Goal: Transaction & Acquisition: Purchase product/service

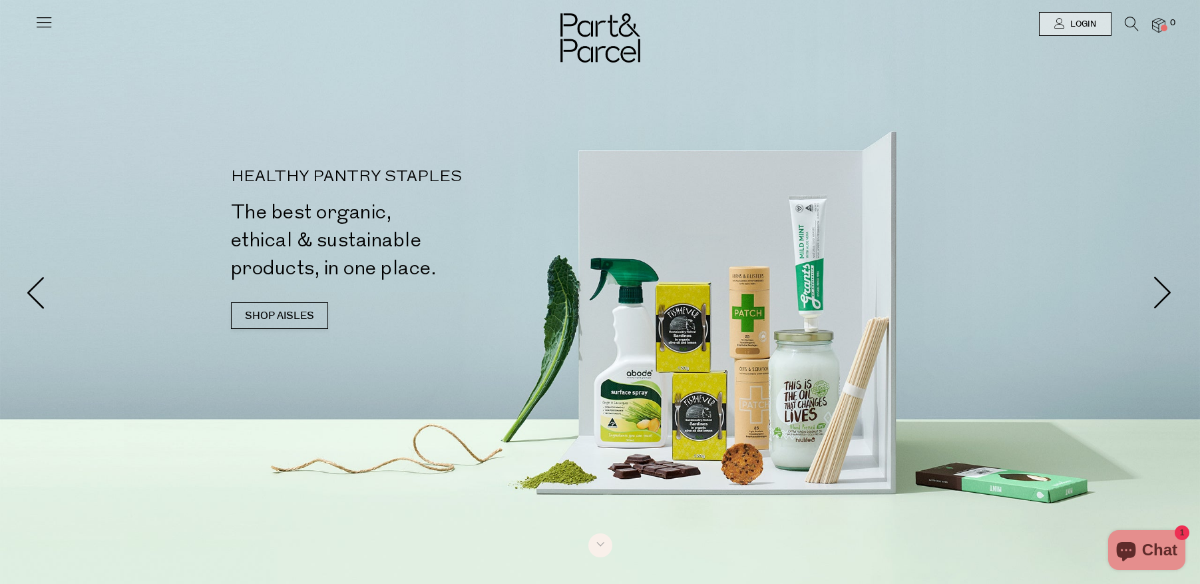
drag, startPoint x: 47, startPoint y: 9, endPoint x: 47, endPoint y: 23, distance: 14.0
click at [47, 21] on div at bounding box center [44, 18] width 19 height 37
click at [47, 23] on icon at bounding box center [44, 22] width 19 height 19
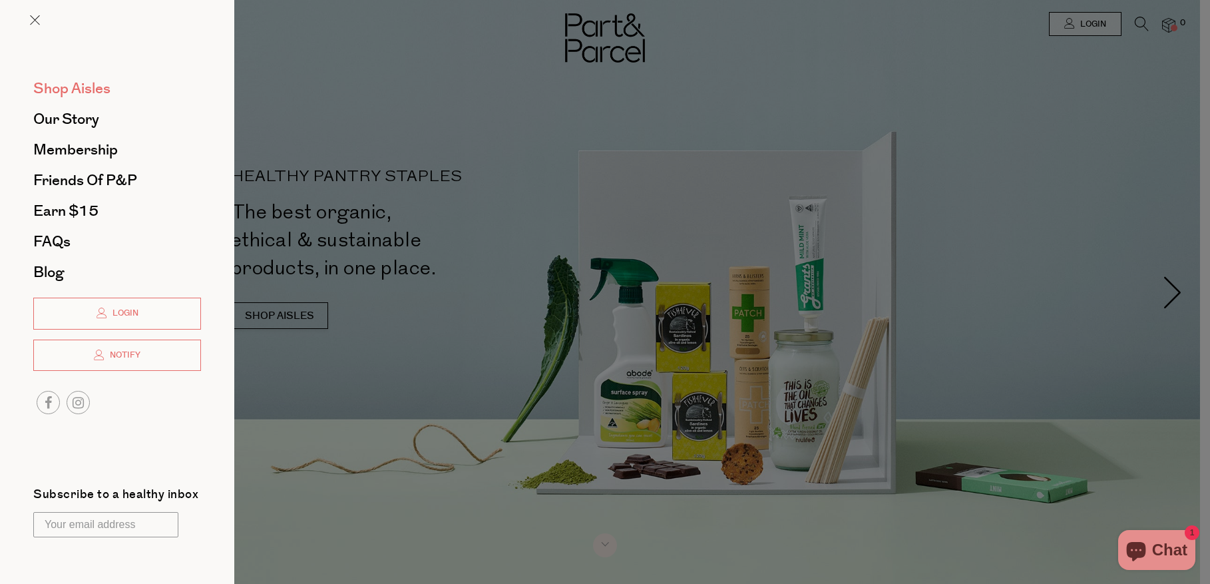
click at [52, 86] on span "Shop Aisles" at bounding box center [71, 88] width 77 height 21
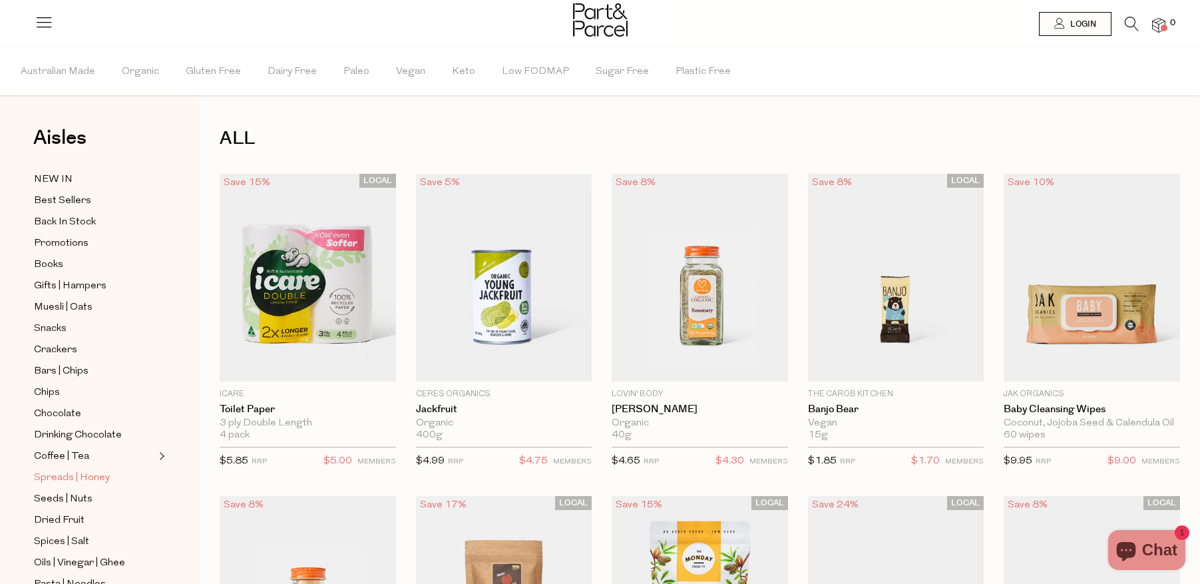
click at [59, 472] on span "Spreads | Honey" at bounding box center [72, 478] width 76 height 16
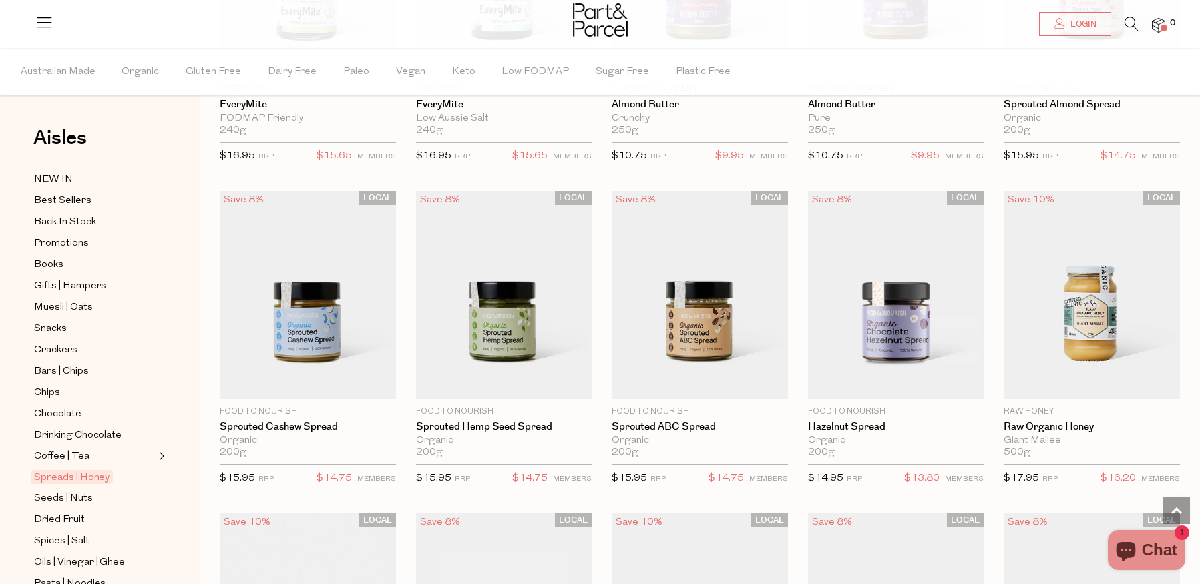
scroll to position [2220, 0]
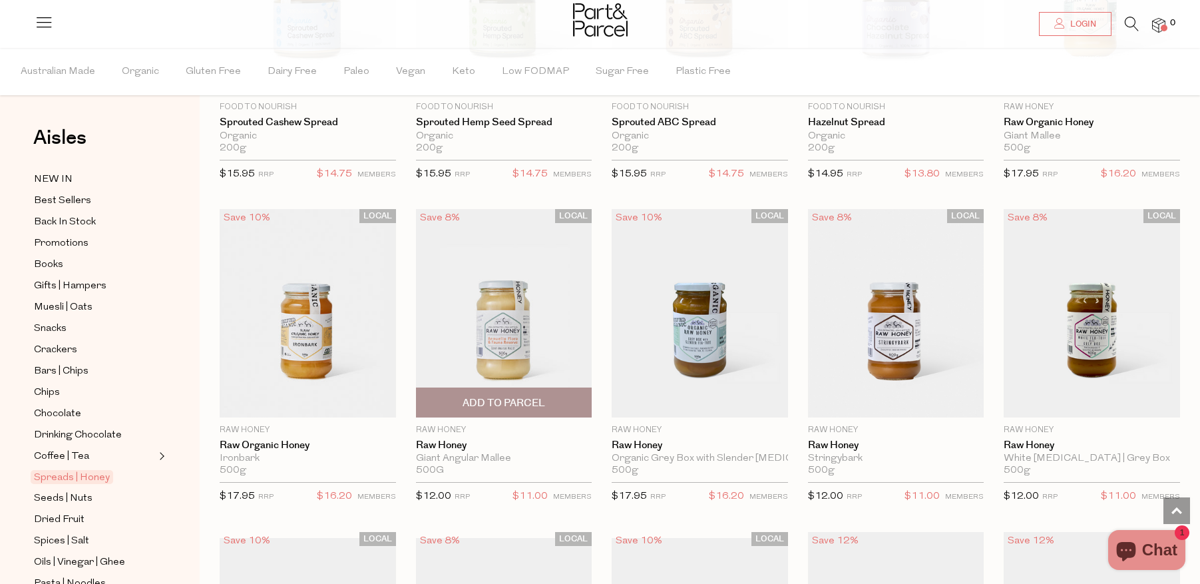
click at [513, 328] on img at bounding box center [504, 313] width 176 height 208
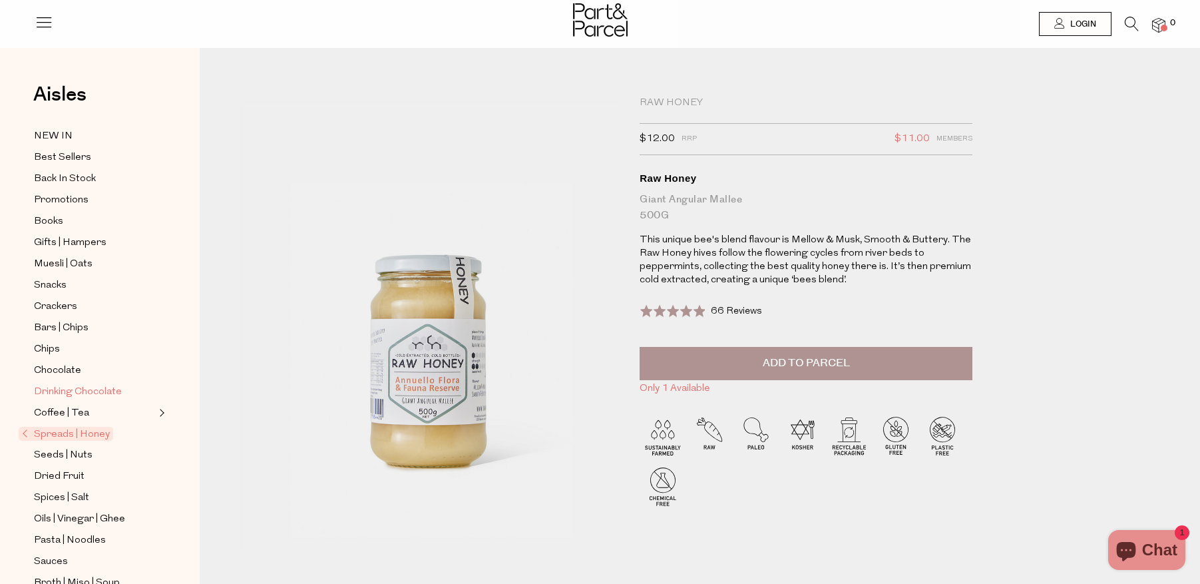
click at [120, 395] on span "Drinking Chocolate" at bounding box center [78, 392] width 88 height 16
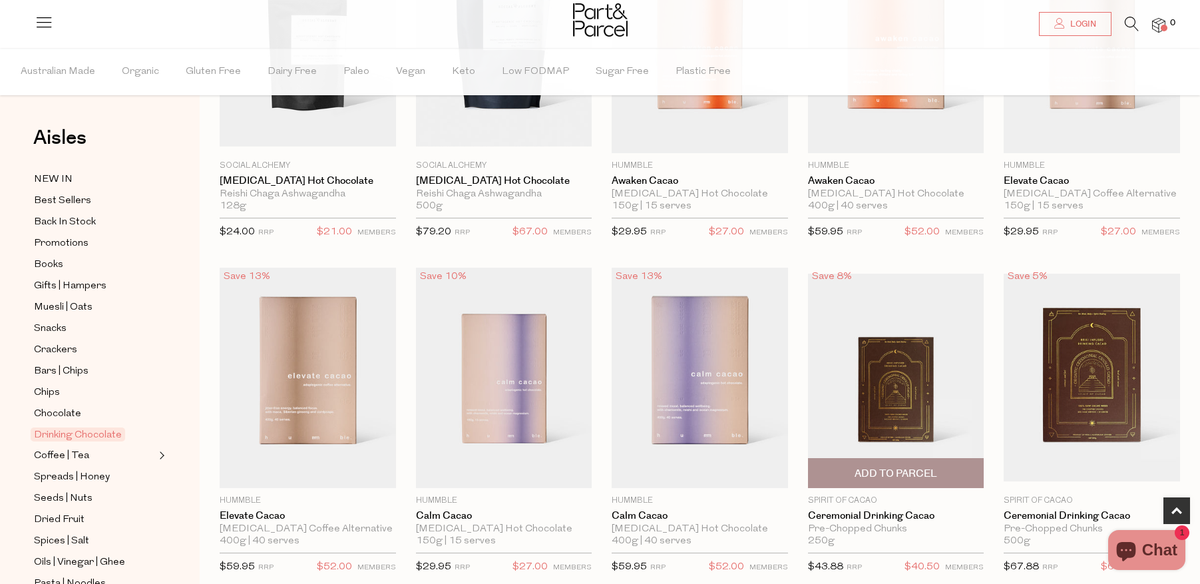
scroll to position [273, 0]
